Goal: Task Accomplishment & Management: Complete application form

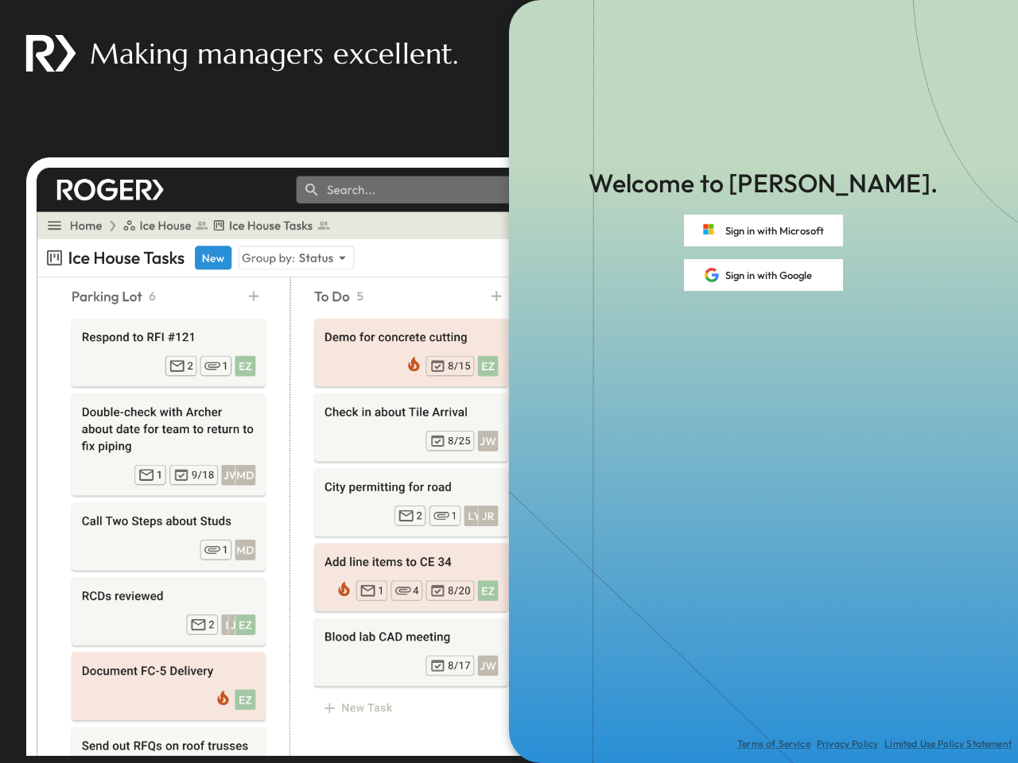
click at [509, 382] on div "Terms of Service Privacy Policy Limited Use Policy Statement" at bounding box center [763, 527] width 509 height 472
click at [763, 231] on button "Sign in with Microsoft" at bounding box center [763, 231] width 159 height 32
click at [763, 275] on button "Sign in with Google" at bounding box center [763, 275] width 159 height 32
